Goal: Check status: Check status

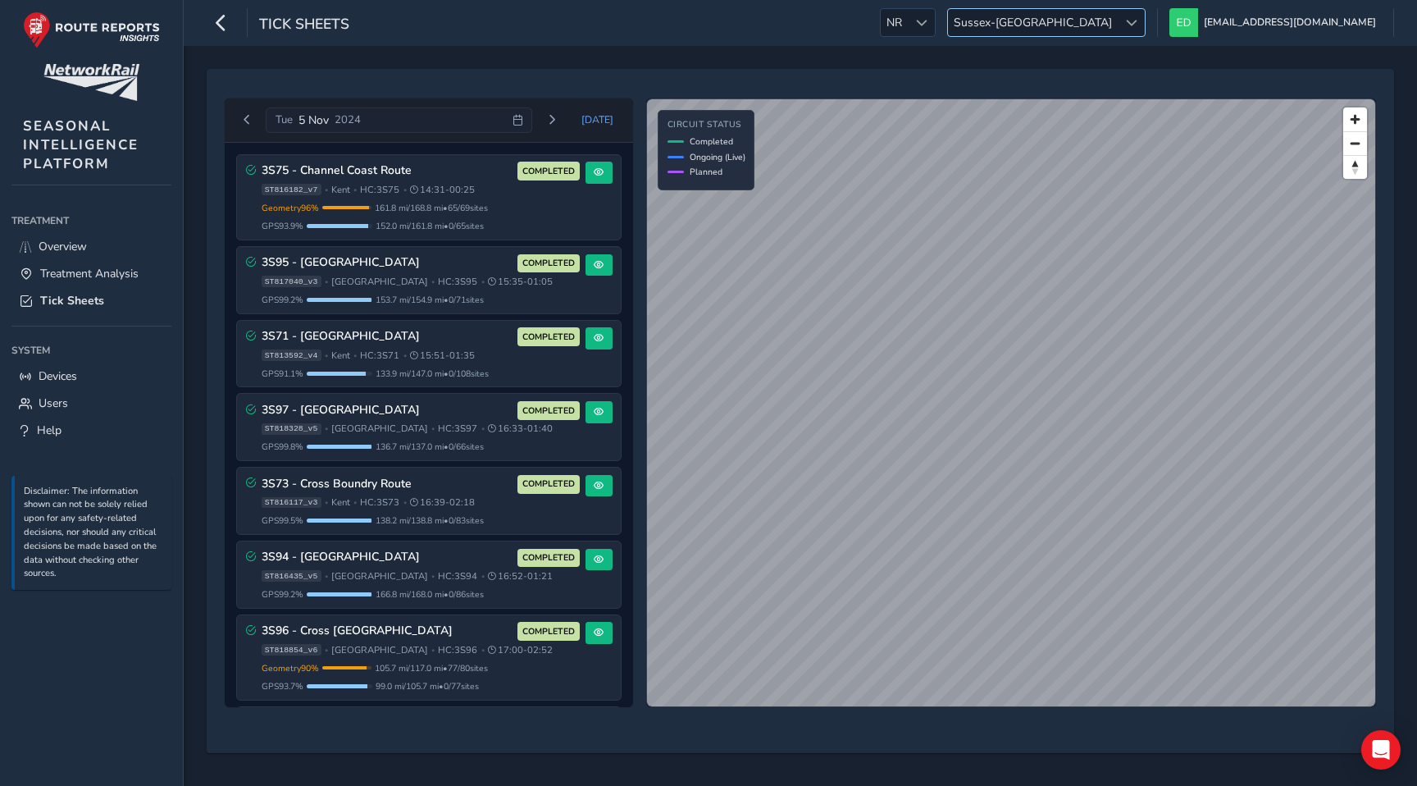
click at [1137, 21] on span at bounding box center [1131, 22] width 11 height 11
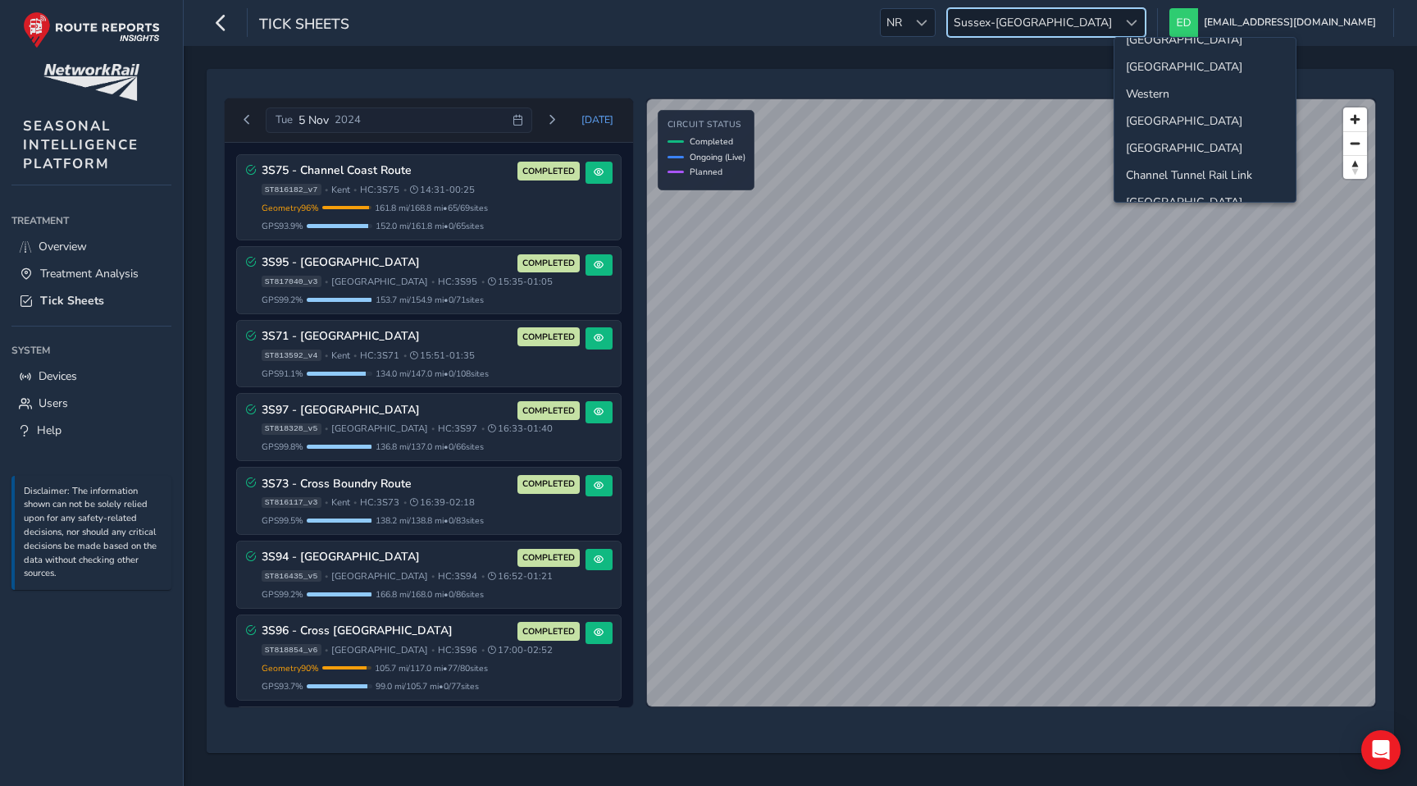
scroll to position [128, 0]
click at [1190, 121] on li "[GEOGRAPHIC_DATA]" at bounding box center [1205, 118] width 181 height 27
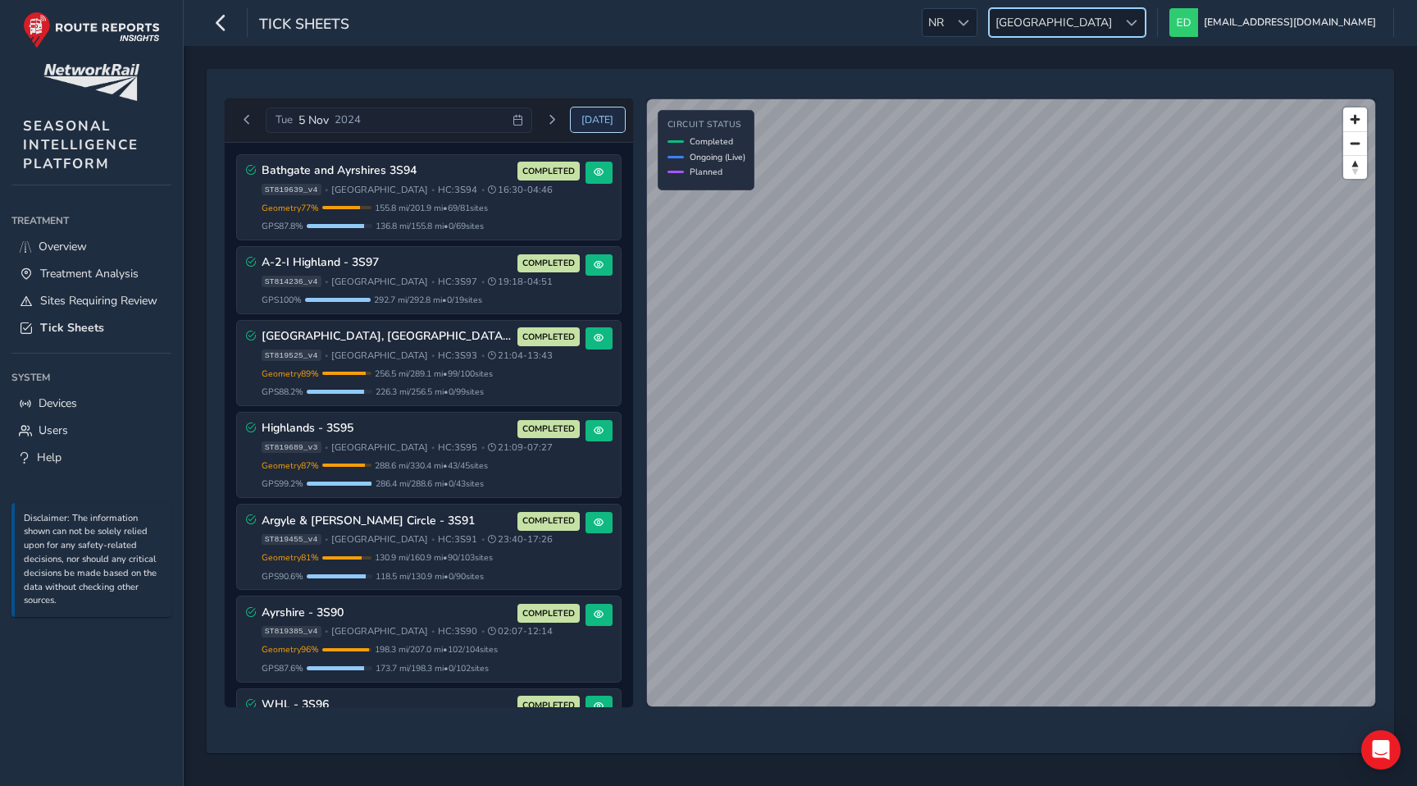
click at [597, 120] on span "[DATE]" at bounding box center [597, 119] width 32 height 13
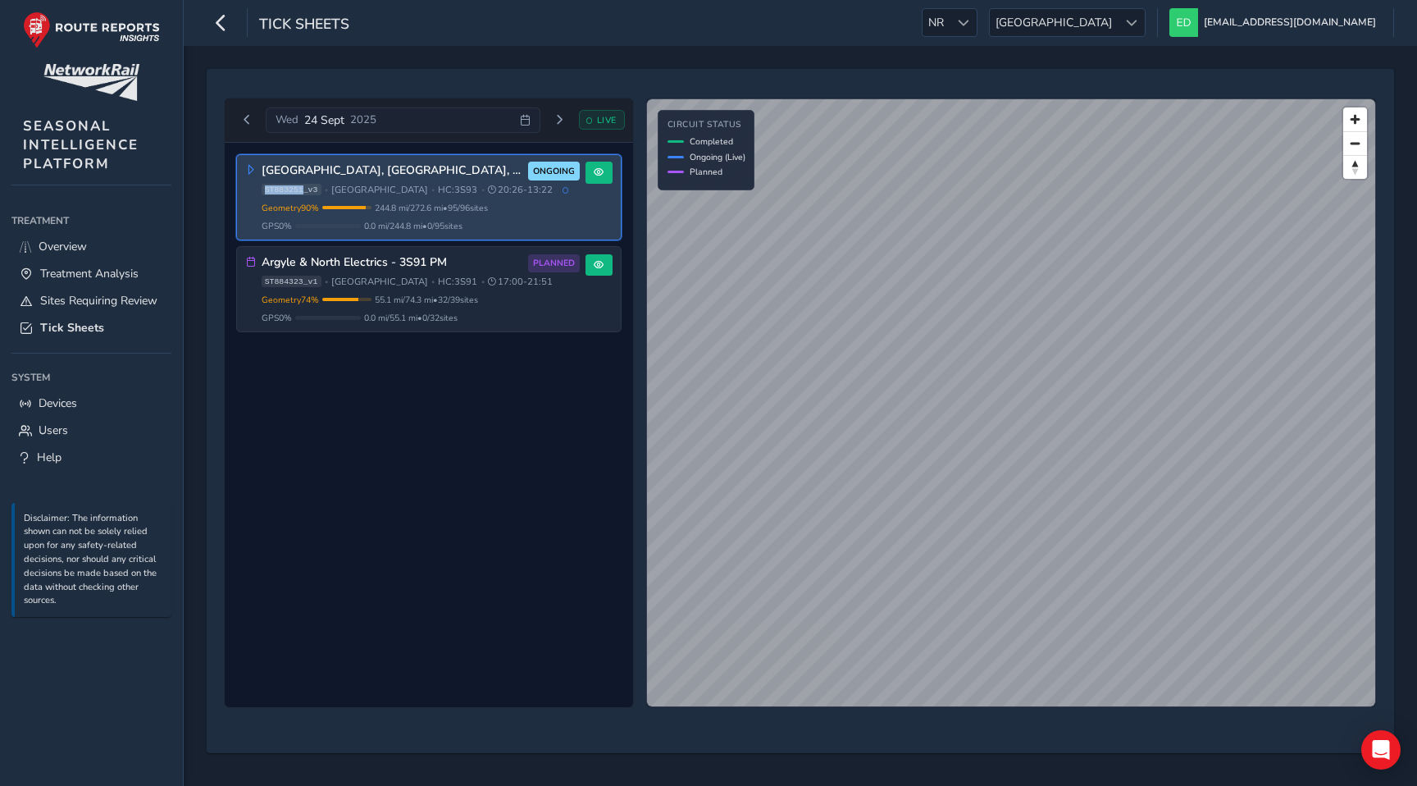
drag, startPoint x: 304, startPoint y: 188, endPoint x: 262, endPoint y: 188, distance: 41.8
click at [262, 188] on span "ST883251_v3" at bounding box center [292, 189] width 60 height 11
copy span "ST883251"
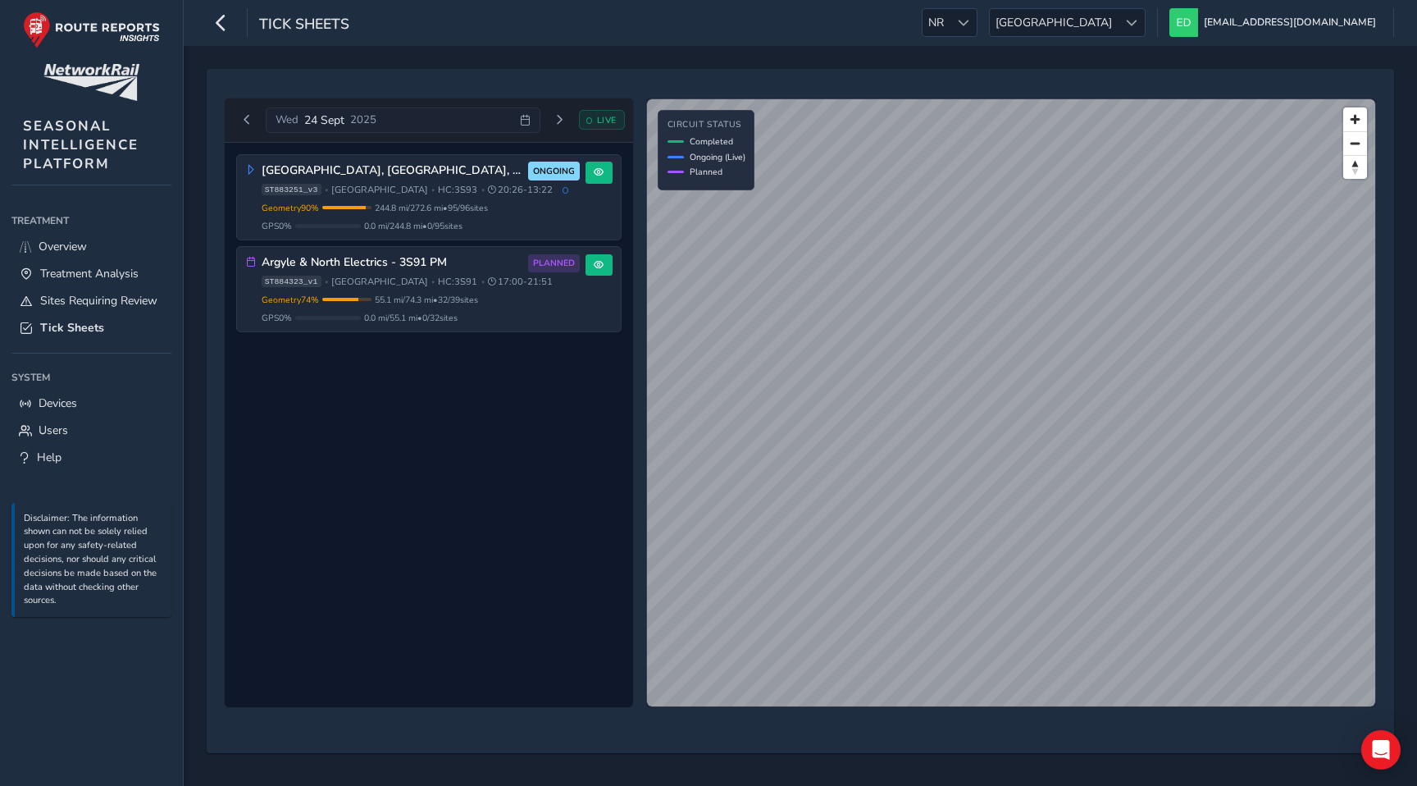
click at [512, 413] on div "[GEOGRAPHIC_DATA], [GEOGRAPHIC_DATA], Borders 3S93 ONGOING ST883251_v3 • [GEOGR…" at bounding box center [429, 425] width 408 height 565
click at [1118, 14] on span "[GEOGRAPHIC_DATA]" at bounding box center [1054, 22] width 128 height 27
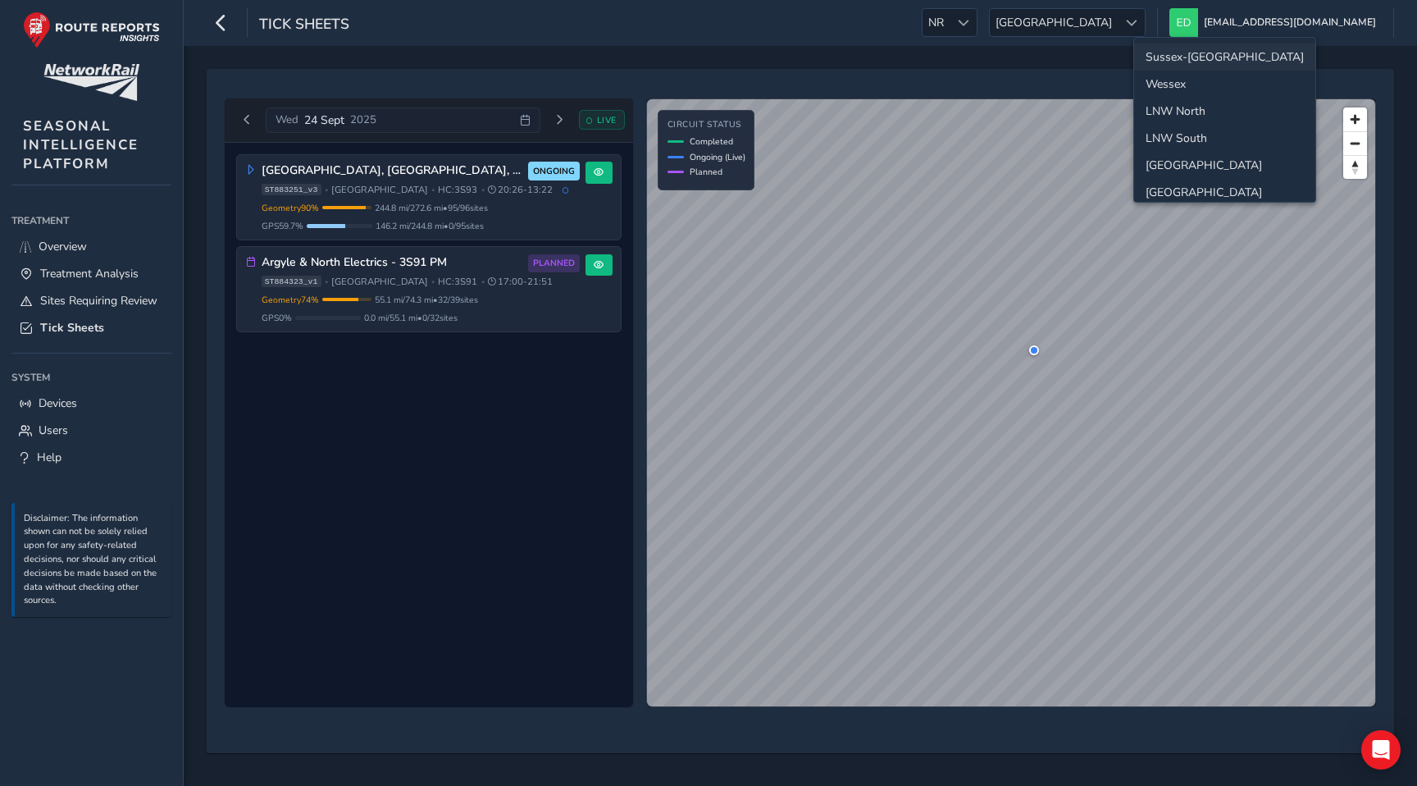
click at [1185, 55] on li "Sussex-[GEOGRAPHIC_DATA]" at bounding box center [1224, 56] width 181 height 27
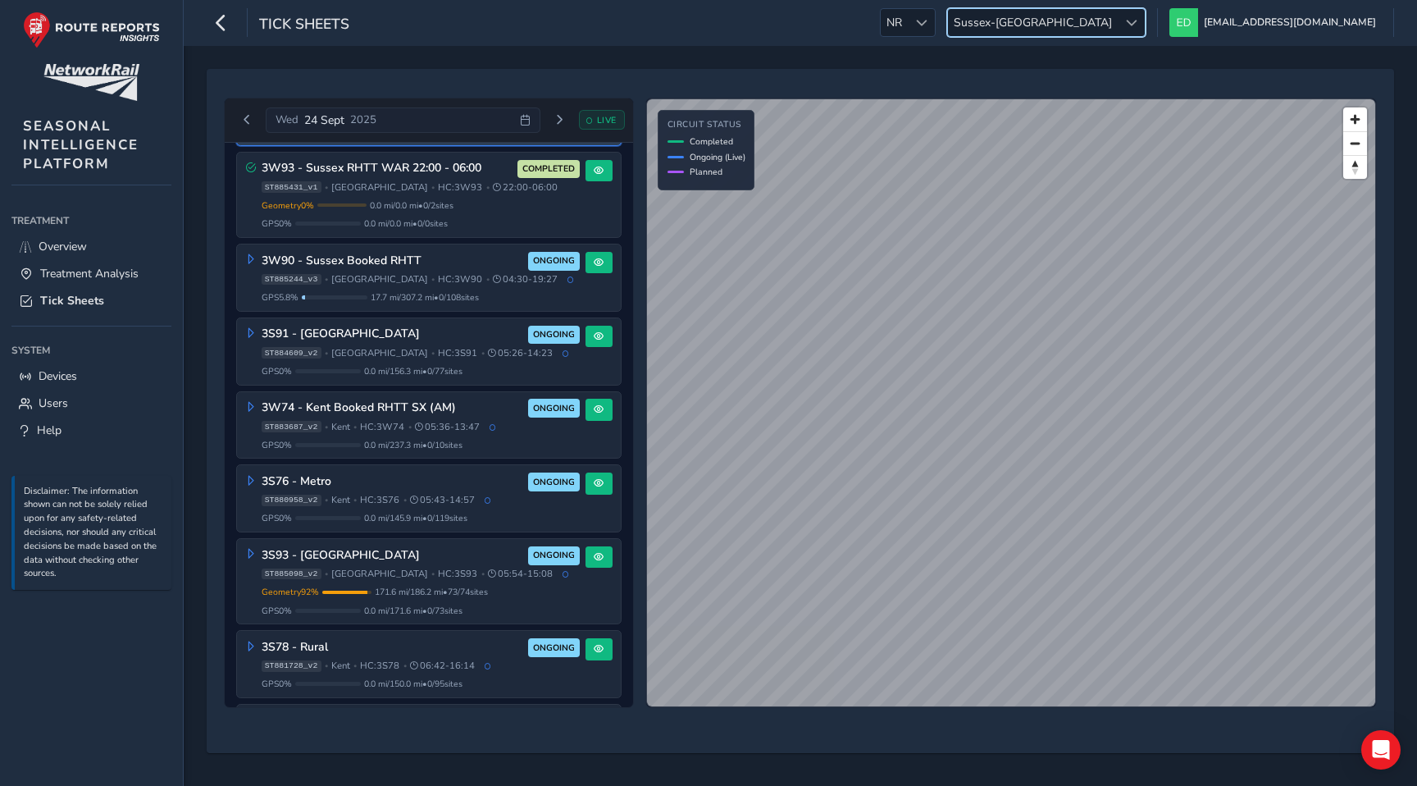
scroll to position [98, 0]
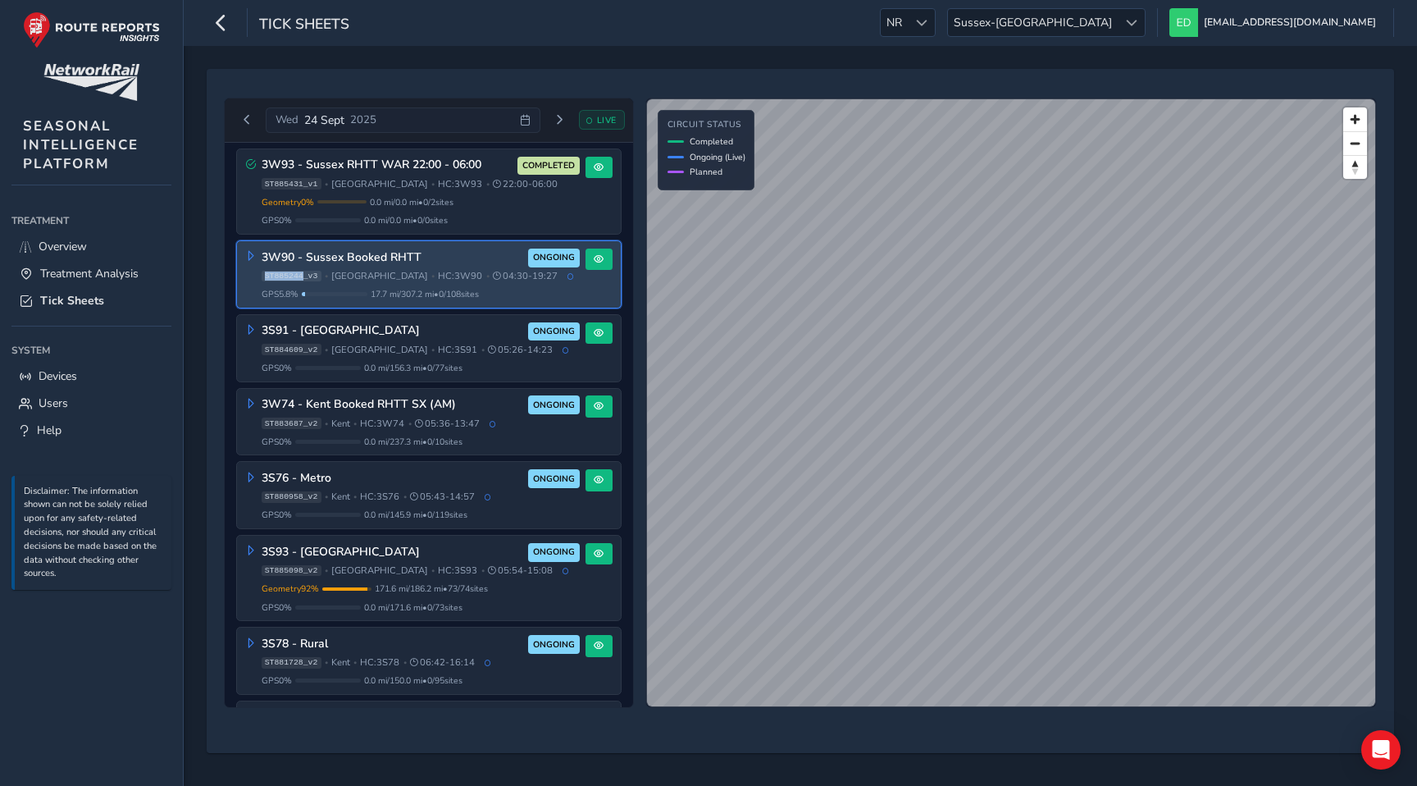
drag, startPoint x: 304, startPoint y: 276, endPoint x: 262, endPoint y: 276, distance: 41.8
click at [262, 276] on span "ST885244_v3" at bounding box center [292, 276] width 60 height 11
copy span "ST885244"
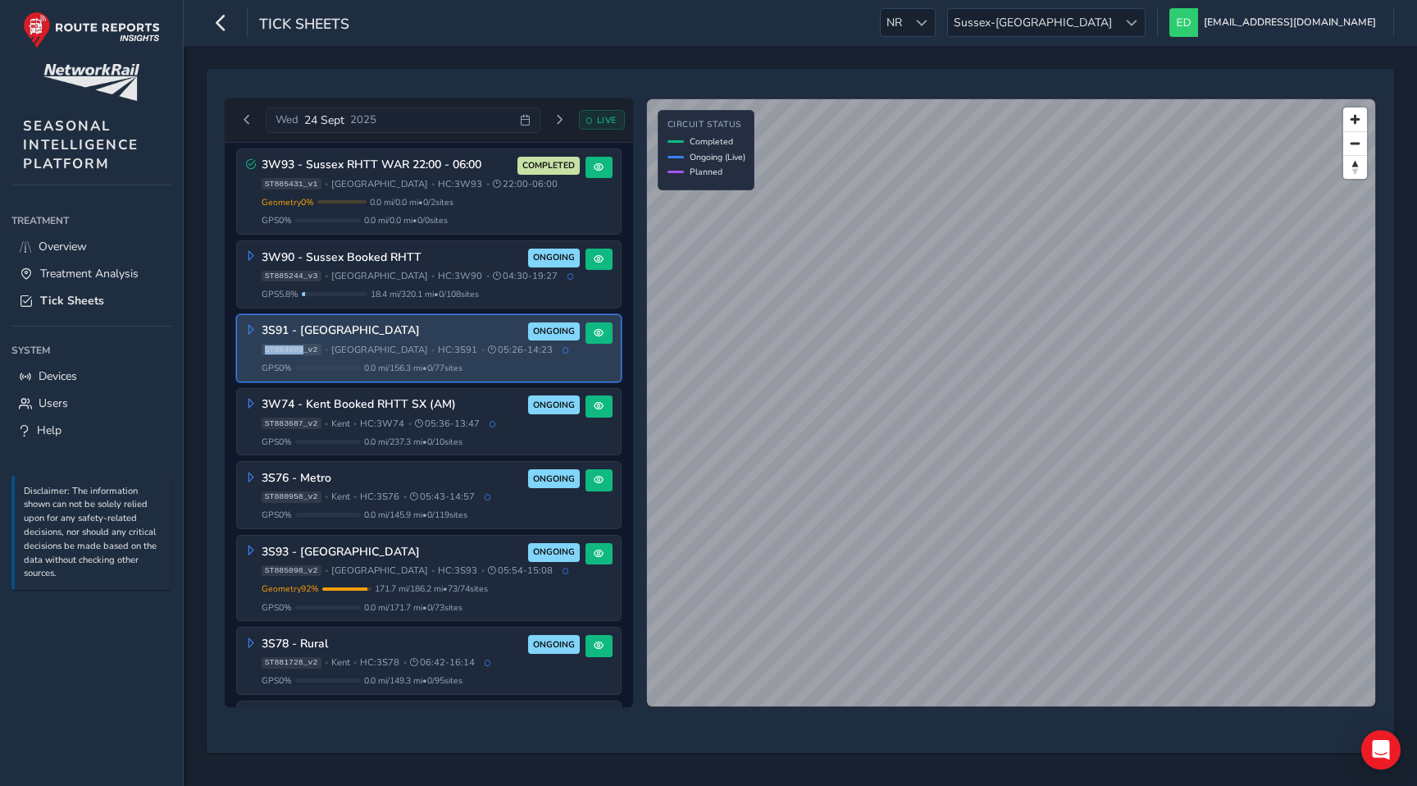
drag, startPoint x: 303, startPoint y: 349, endPoint x: 262, endPoint y: 349, distance: 41.0
click at [262, 349] on span "ST884609_v2" at bounding box center [292, 349] width 60 height 11
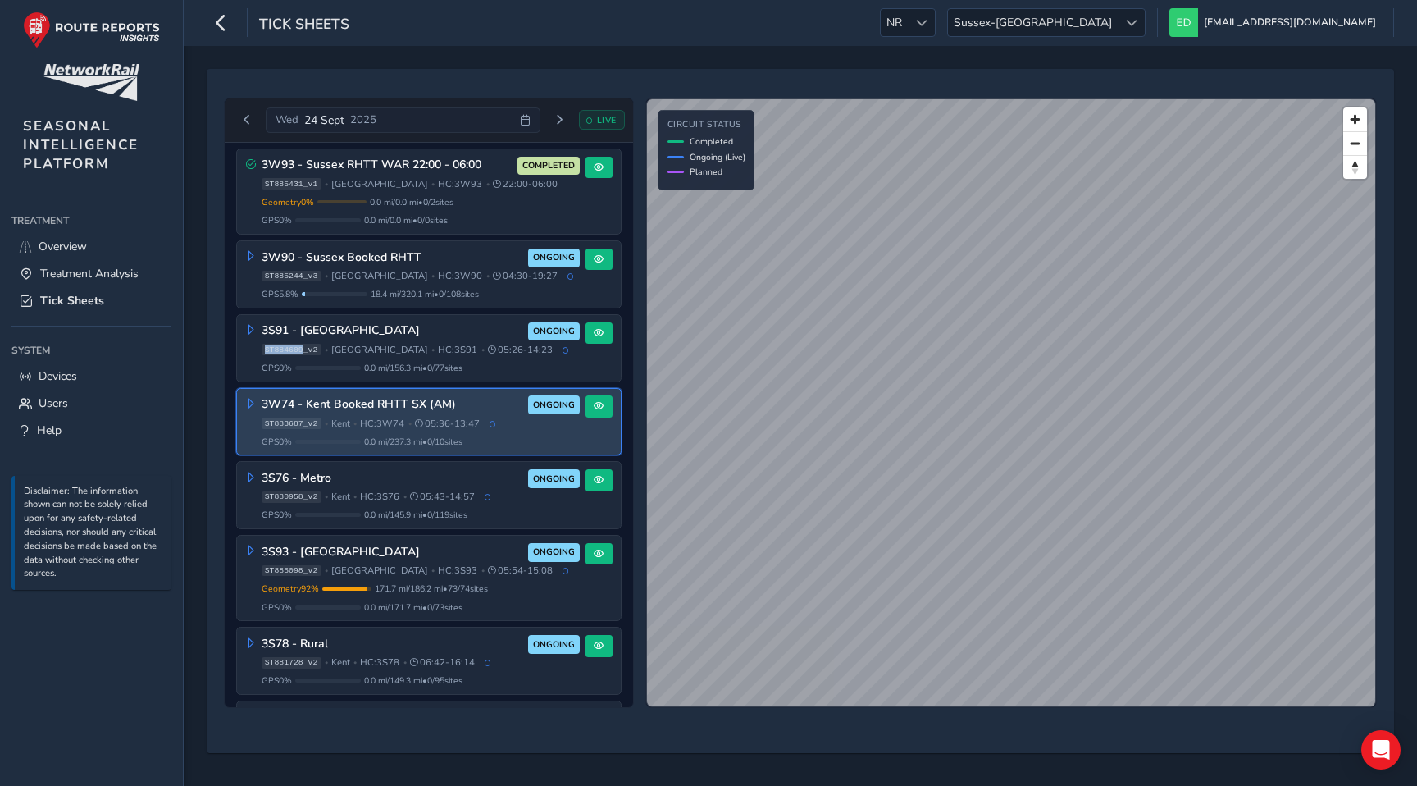
copy span "ST884609"
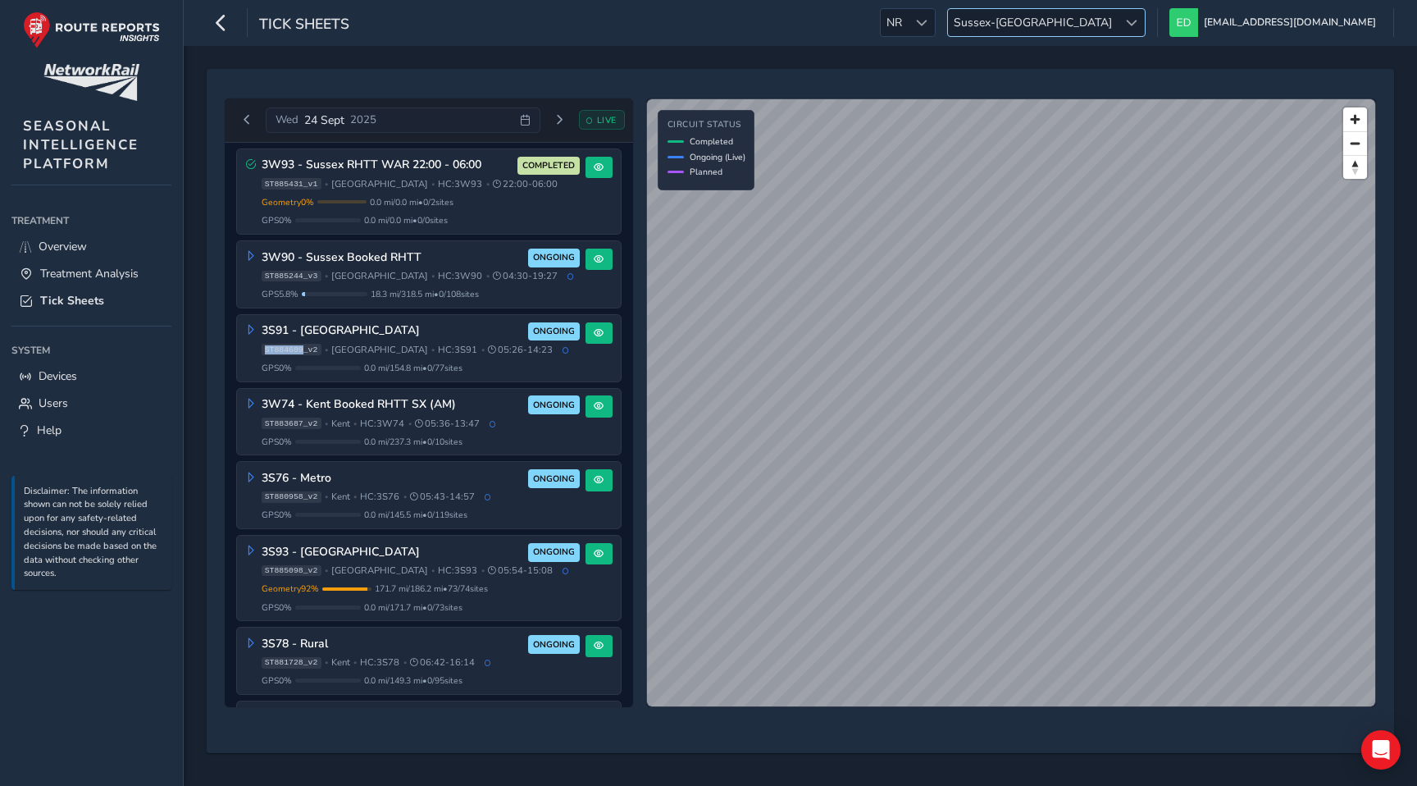
click at [1118, 25] on span "Sussex-[GEOGRAPHIC_DATA]" at bounding box center [1033, 22] width 170 height 27
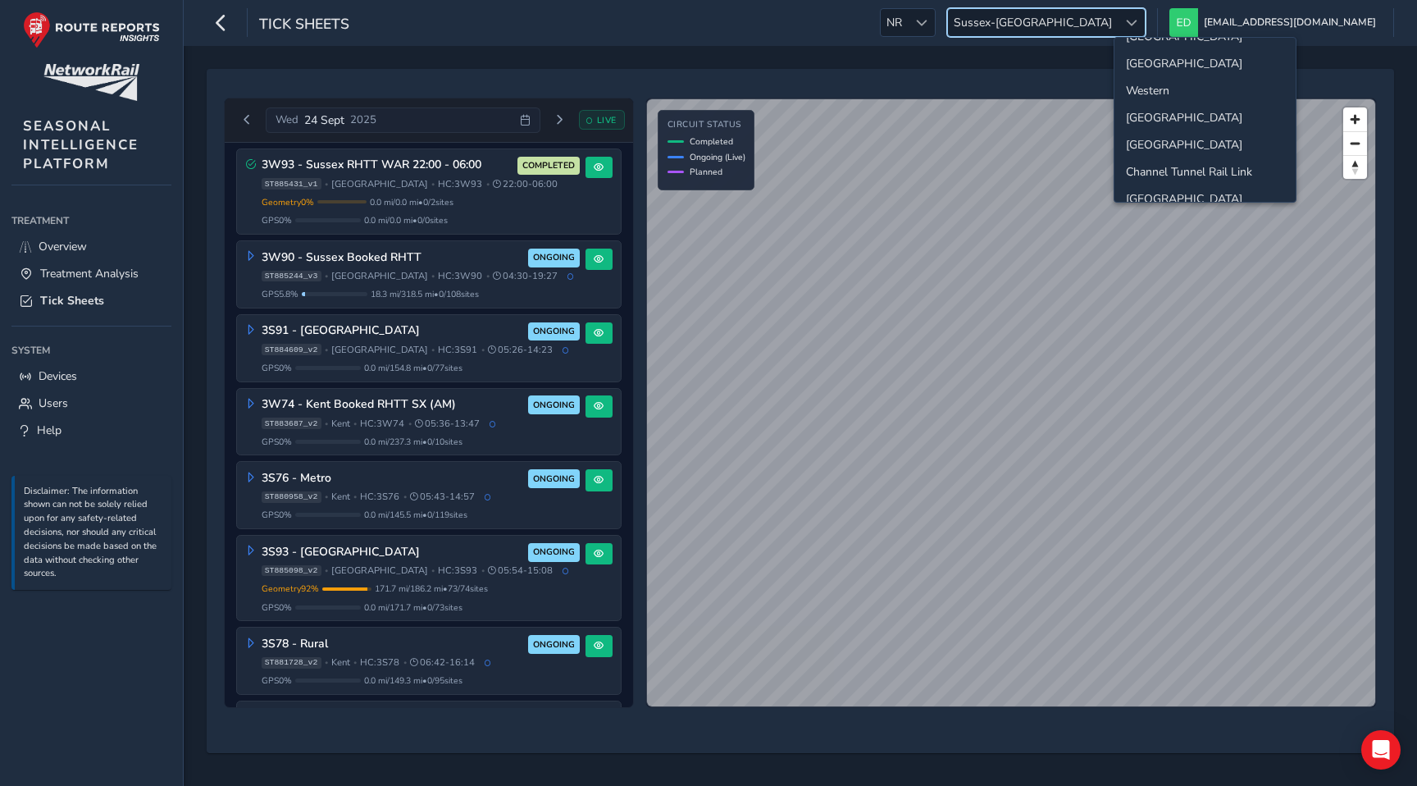
scroll to position [134, 0]
click at [1165, 110] on li "[GEOGRAPHIC_DATA]" at bounding box center [1205, 111] width 181 height 27
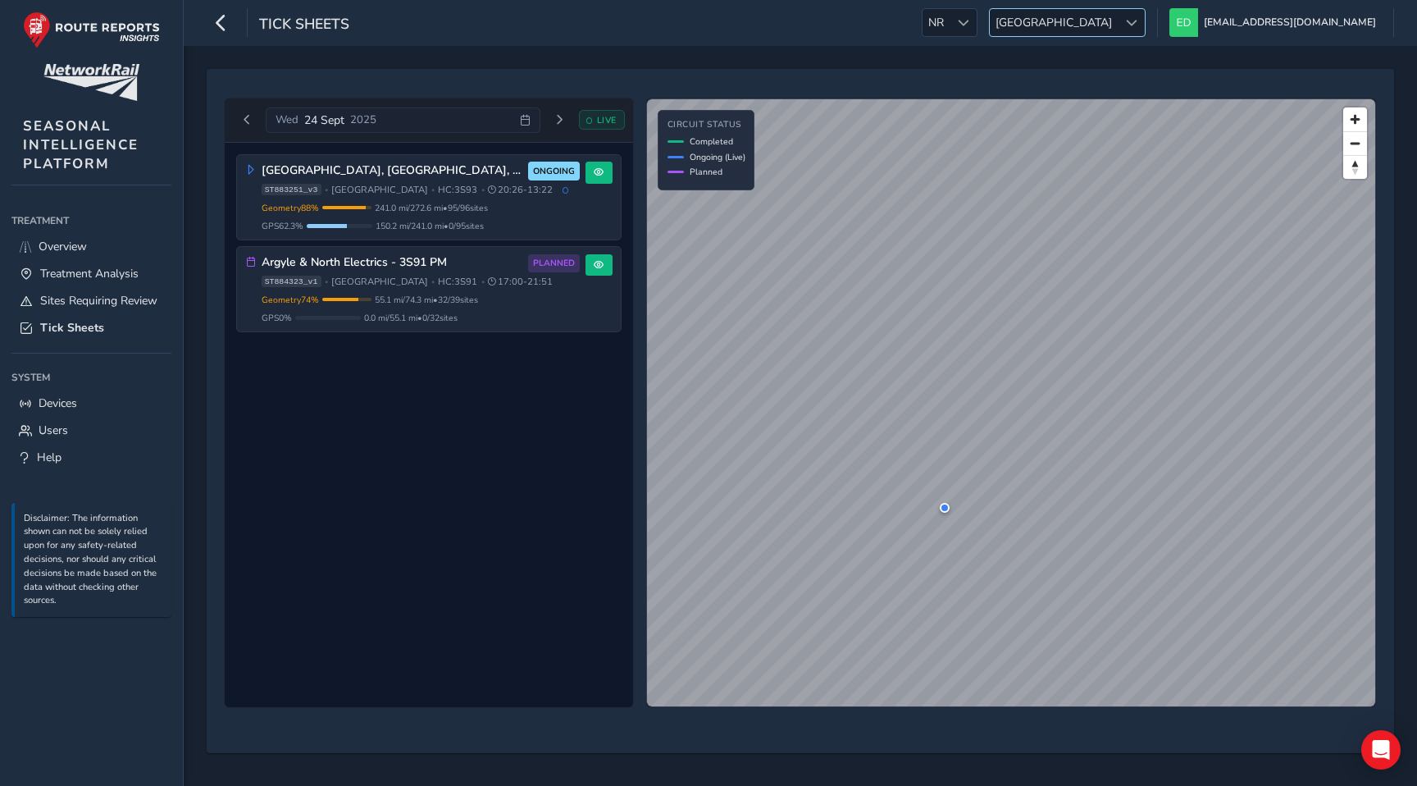
click at [1118, 22] on span "[GEOGRAPHIC_DATA]" at bounding box center [1054, 22] width 128 height 27
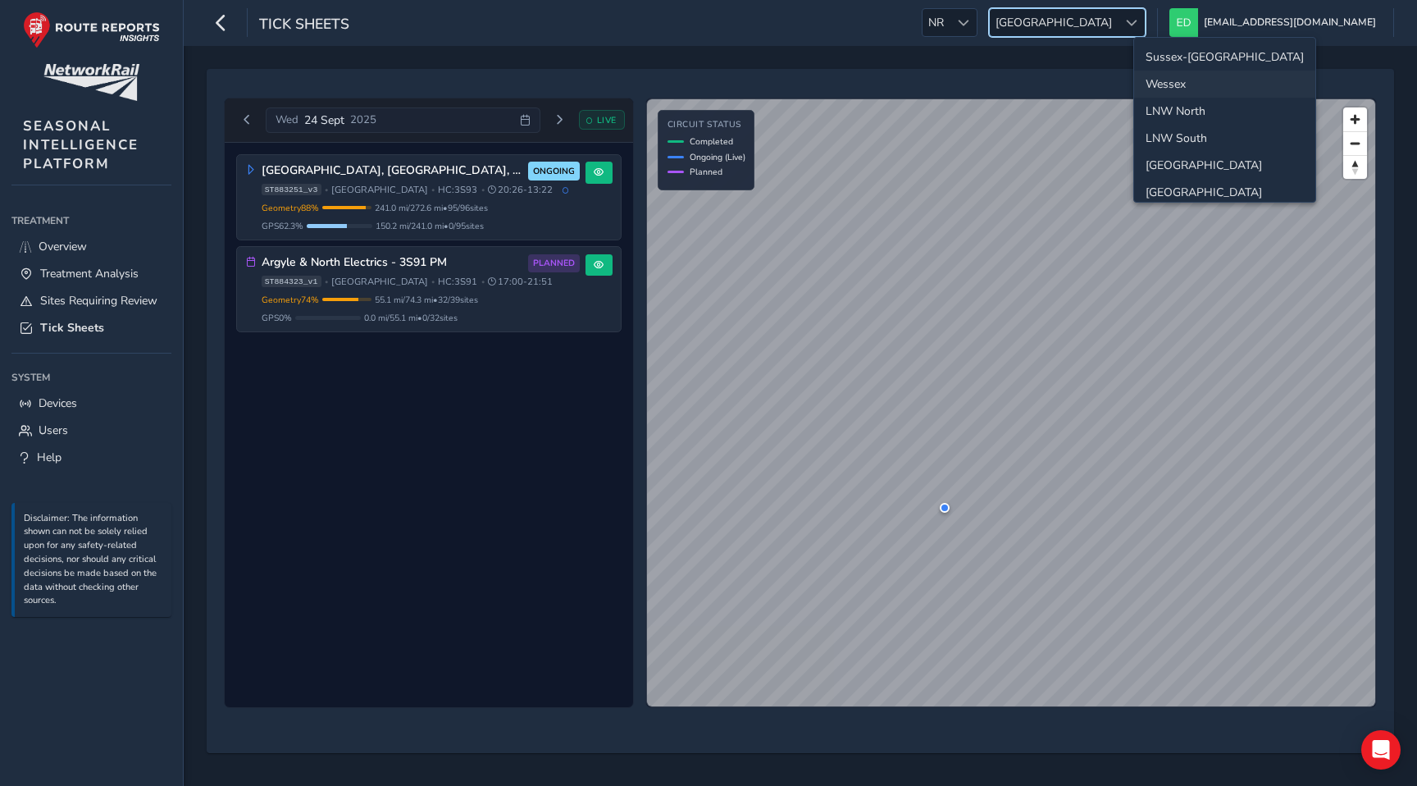
click at [1173, 85] on li "Wessex" at bounding box center [1224, 84] width 181 height 27
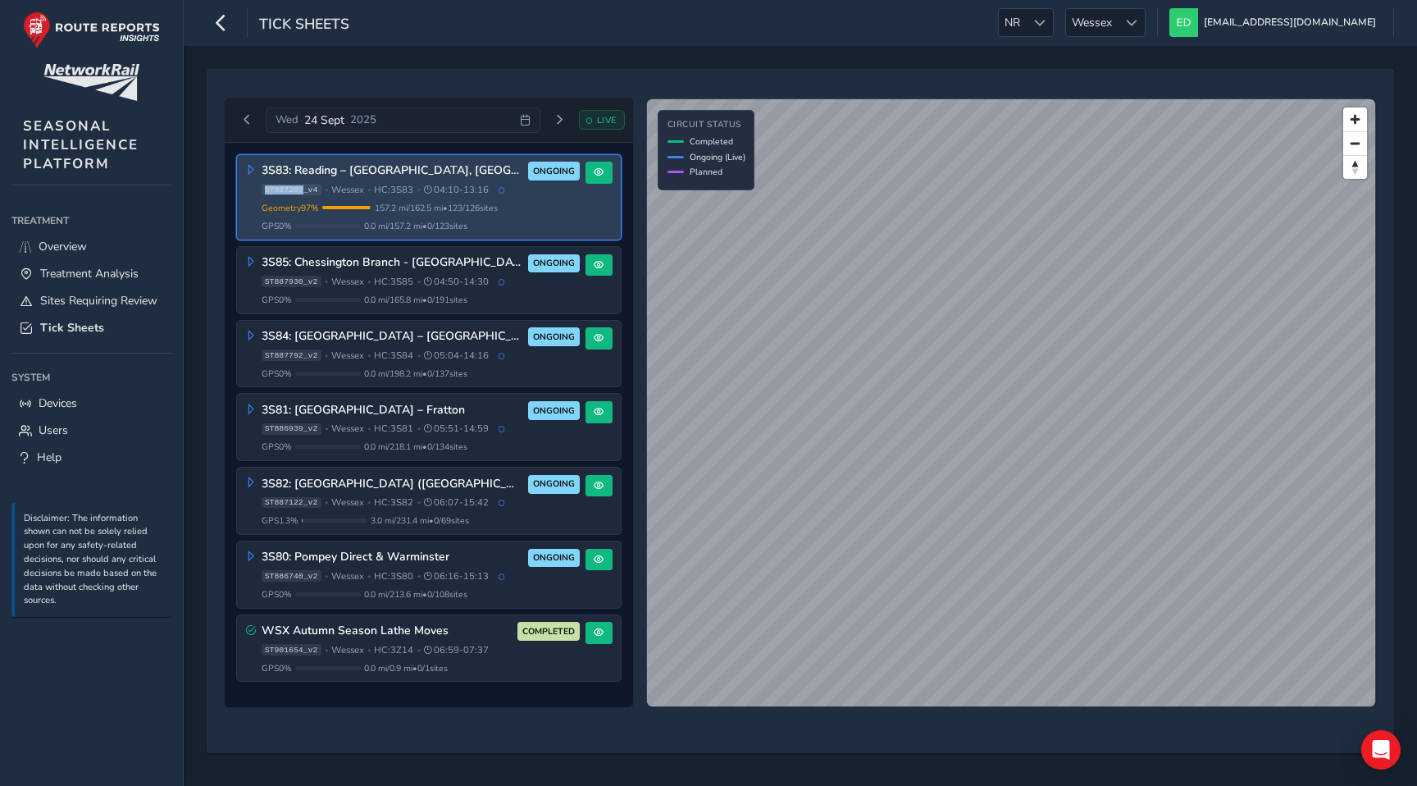
drag, startPoint x: 303, startPoint y: 189, endPoint x: 264, endPoint y: 189, distance: 38.5
click at [264, 189] on span "ST887287_v4" at bounding box center [292, 189] width 60 height 11
copy span "ST887287"
click at [430, 185] on span "04:10 - 13:16" at bounding box center [456, 190] width 65 height 12
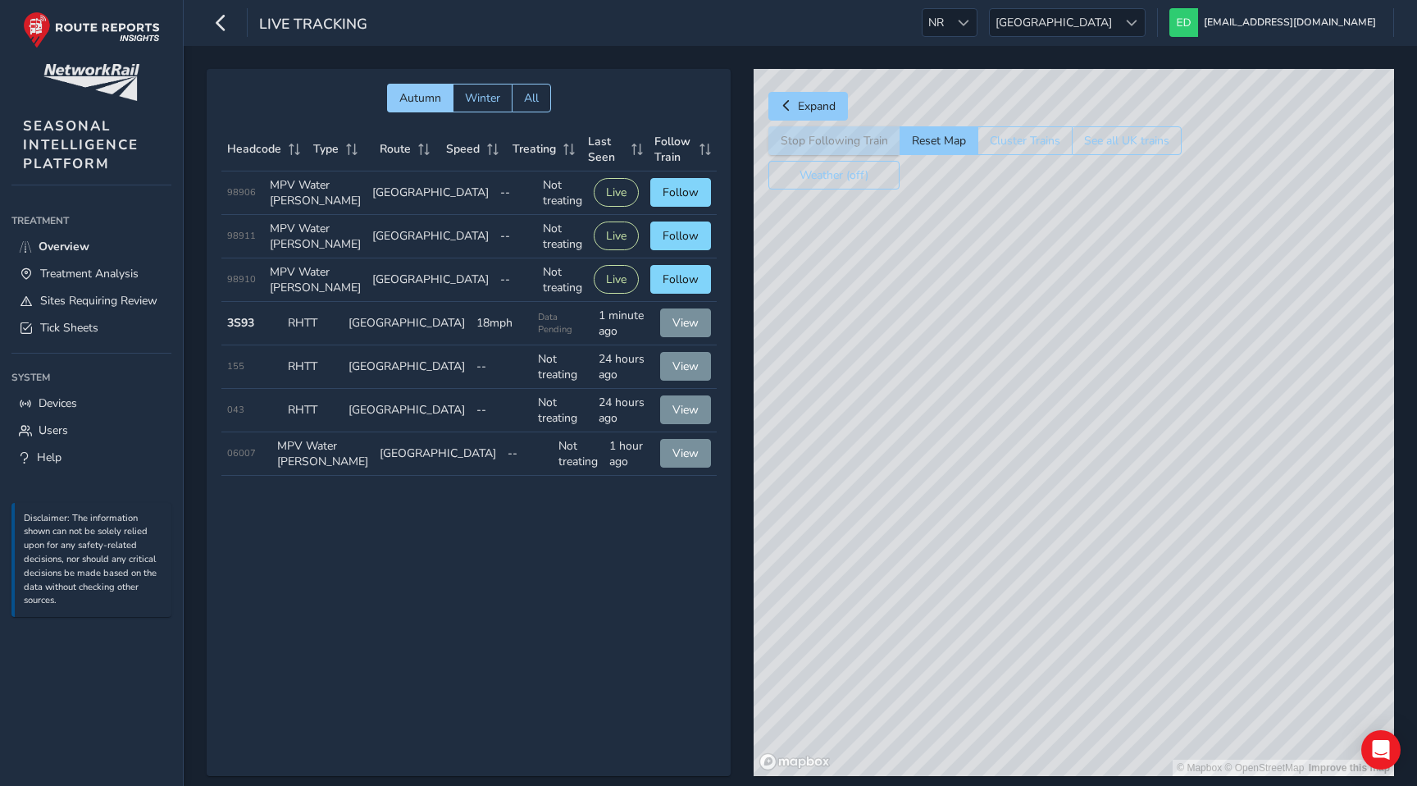
drag, startPoint x: 782, startPoint y: 534, endPoint x: 968, endPoint y: 311, distance: 290.5
click at [968, 311] on div "© Mapbox © OpenStreetMap Improve this map" at bounding box center [1074, 422] width 641 height 707
